Goal: Information Seeking & Learning: Learn about a topic

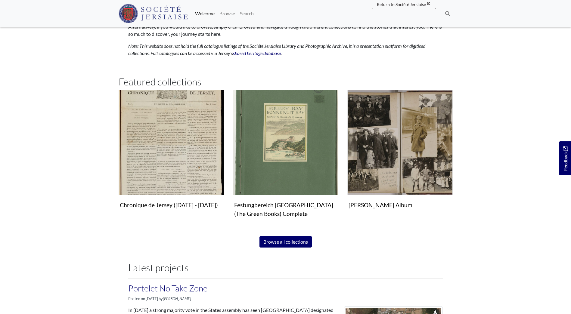
scroll to position [421, 0]
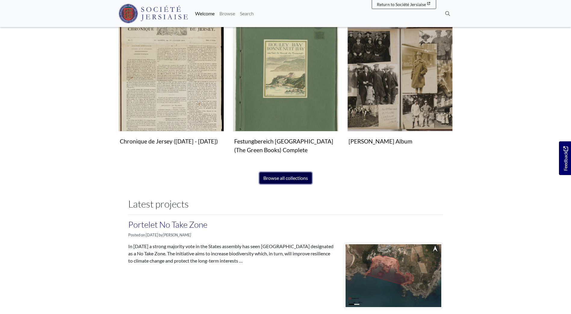
click at [273, 178] on link "Browse all collections" at bounding box center [285, 177] width 52 height 11
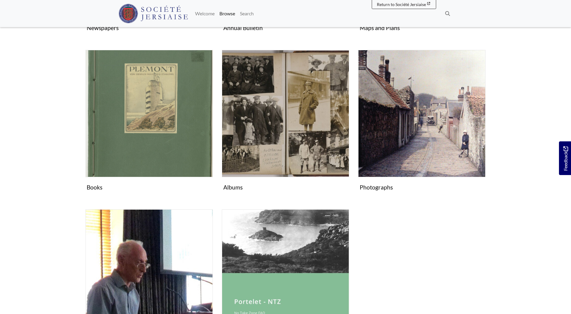
scroll to position [361, 0]
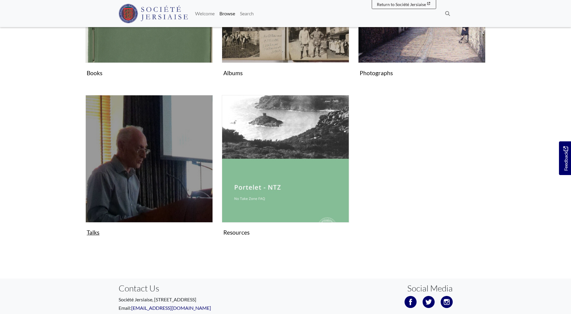
click at [94, 232] on figure "Talks Collection" at bounding box center [148, 166] width 127 height 143
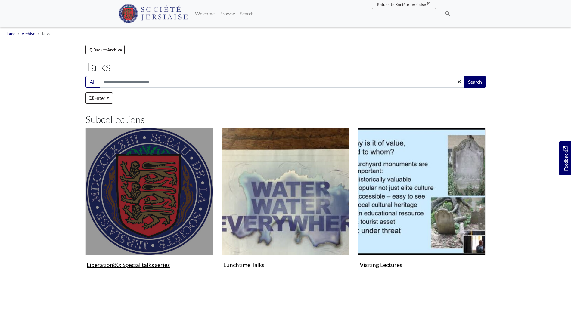
click at [144, 265] on figure "Liberation80: Special talks series Collection" at bounding box center [148, 199] width 127 height 143
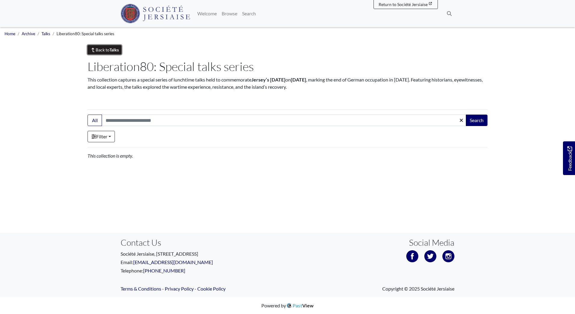
click at [110, 51] on link "Back to Talks" at bounding box center [105, 49] width 34 height 9
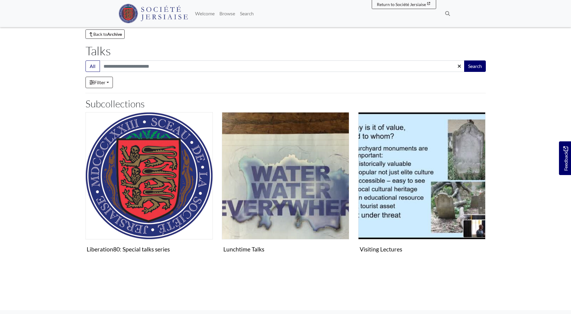
scroll to position [30, 0]
